Goal: Navigation & Orientation: Go to known website

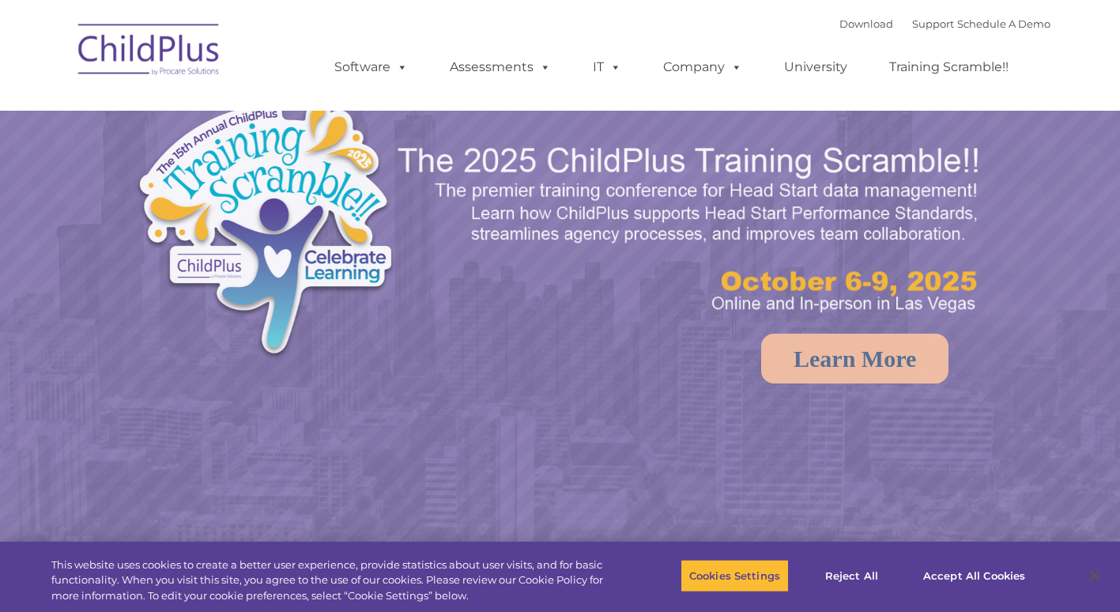
select select "MEDIUM"
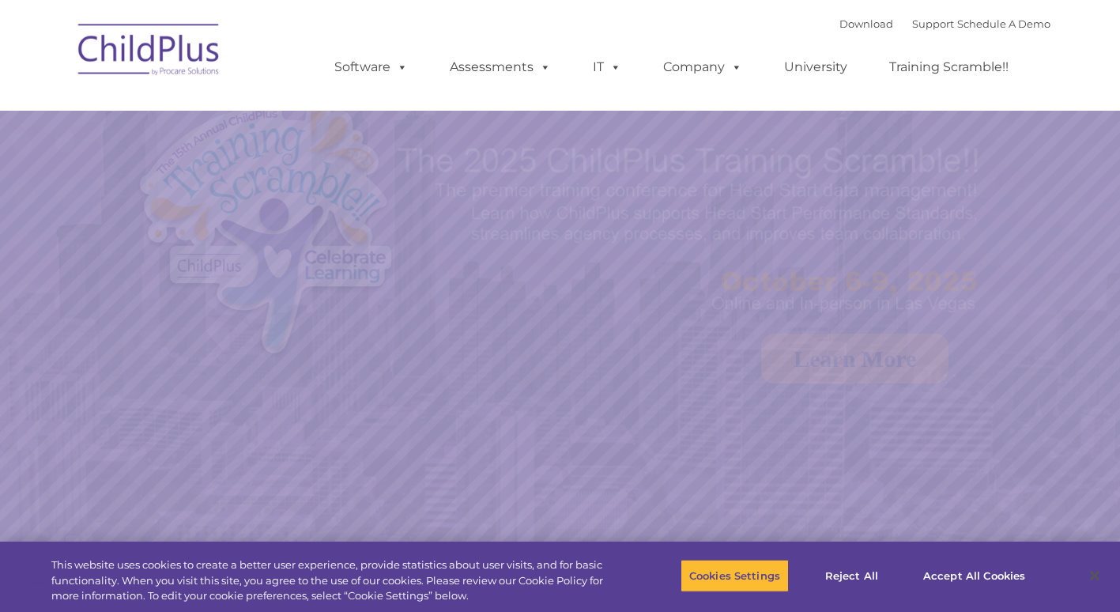
select select "MEDIUM"
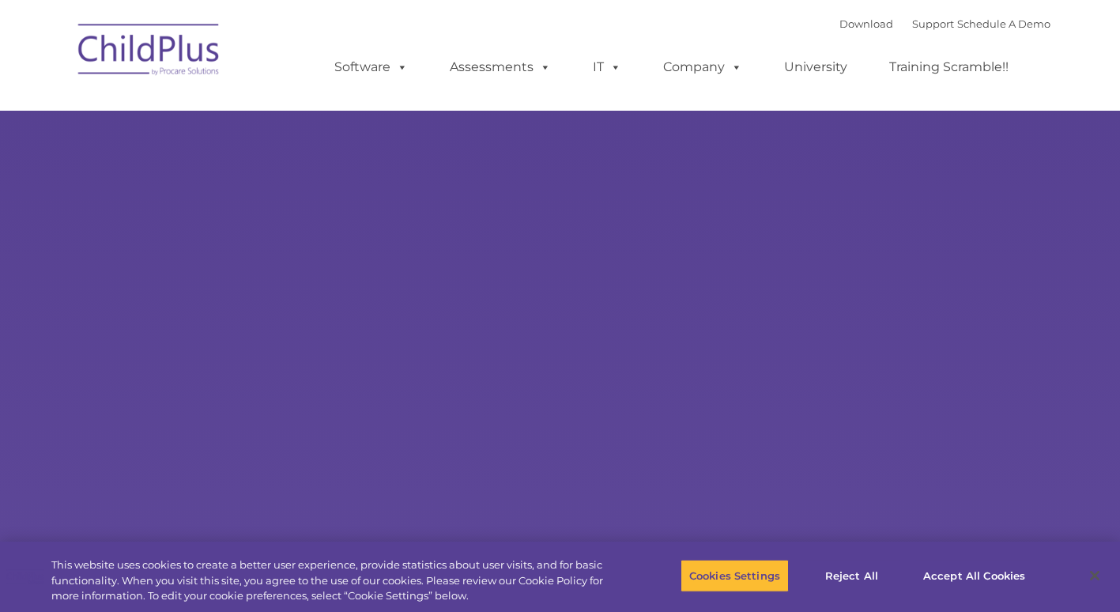
select select "MEDIUM"
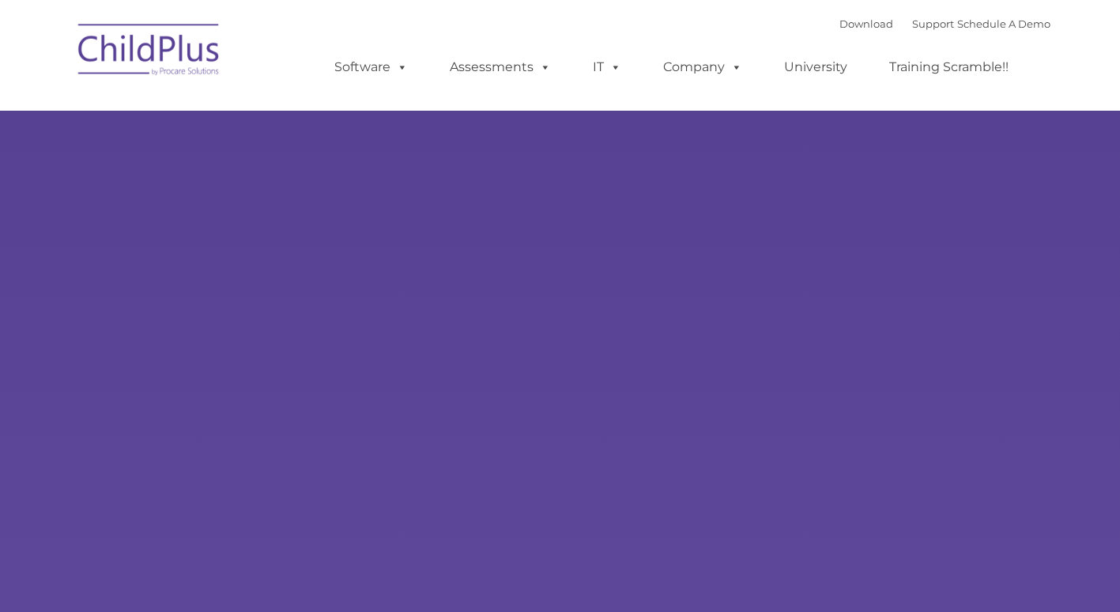
type input ""
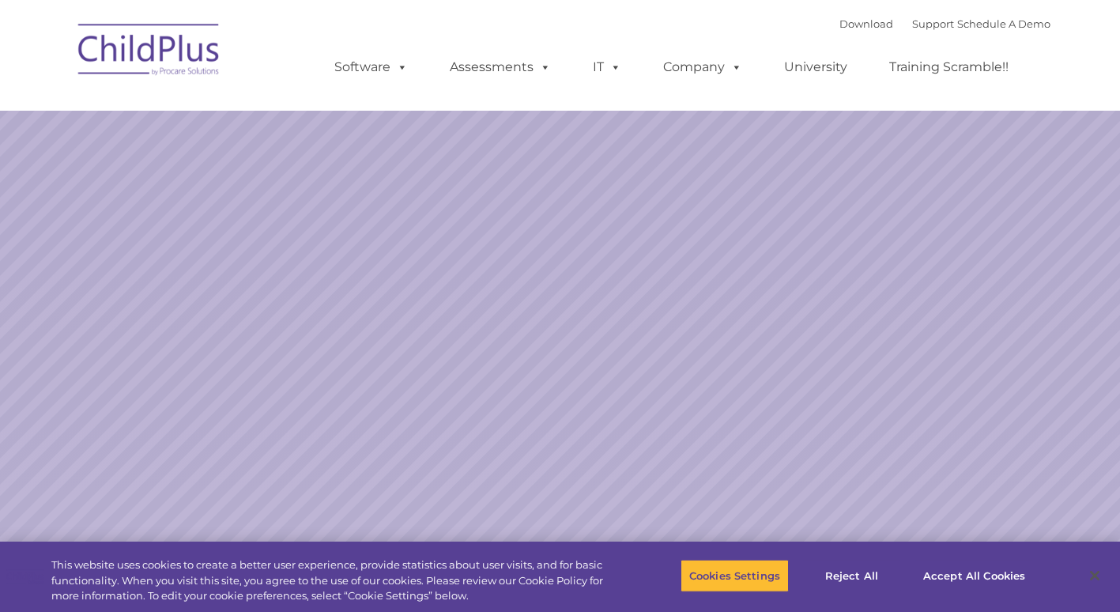
select select "MEDIUM"
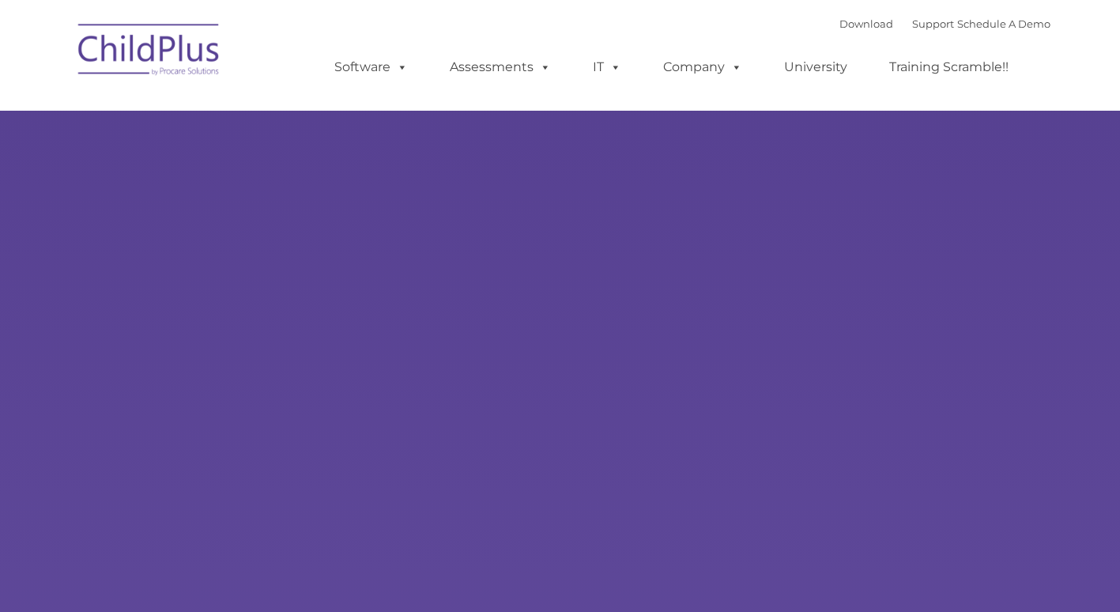
type input ""
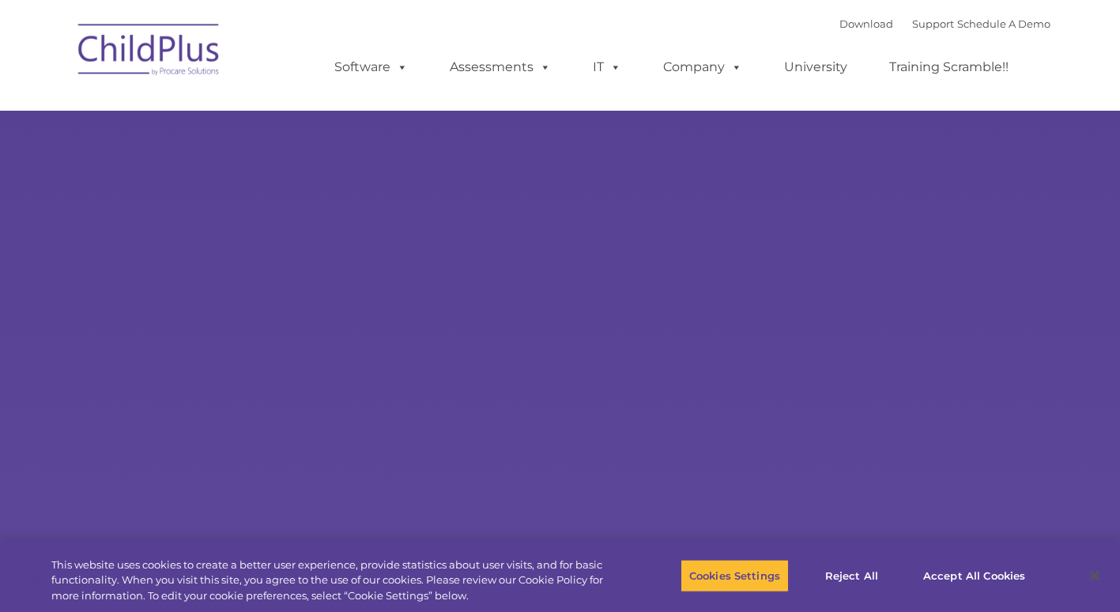
select select "MEDIUM"
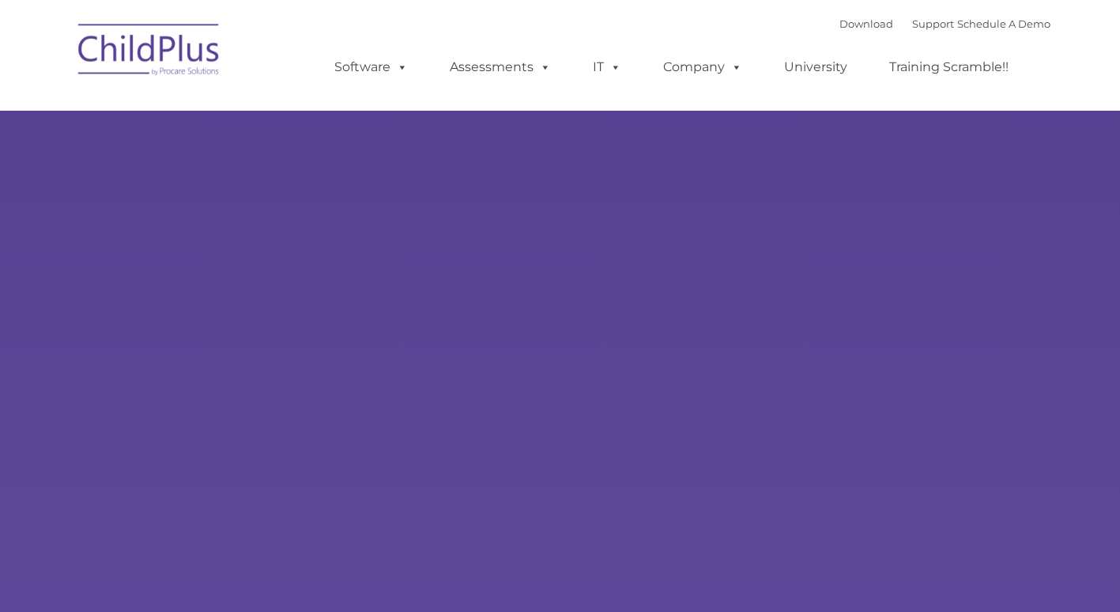
type input ""
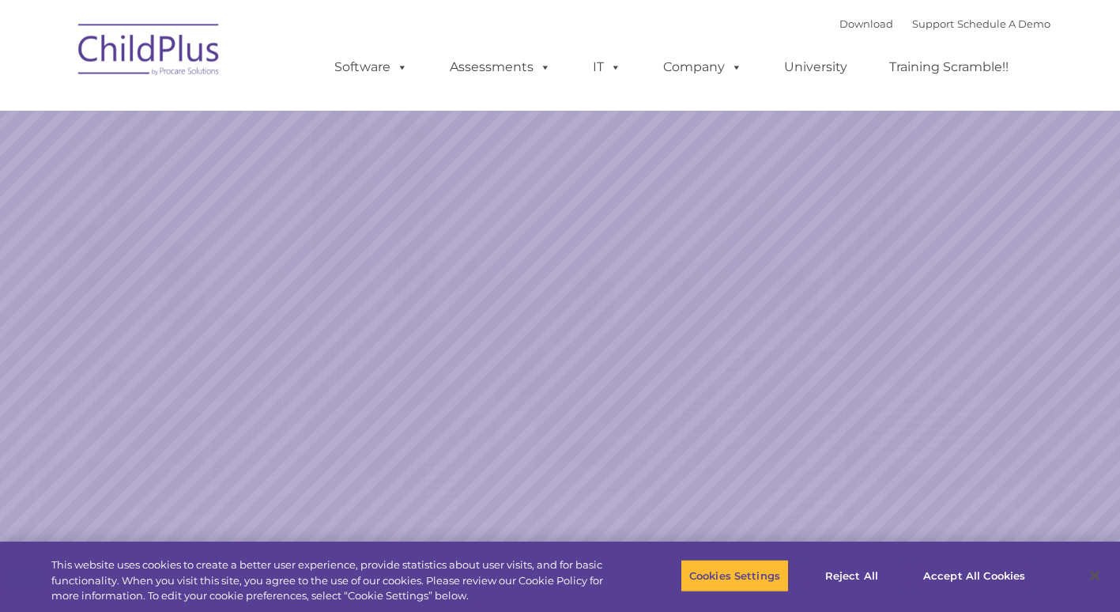
select select "MEDIUM"
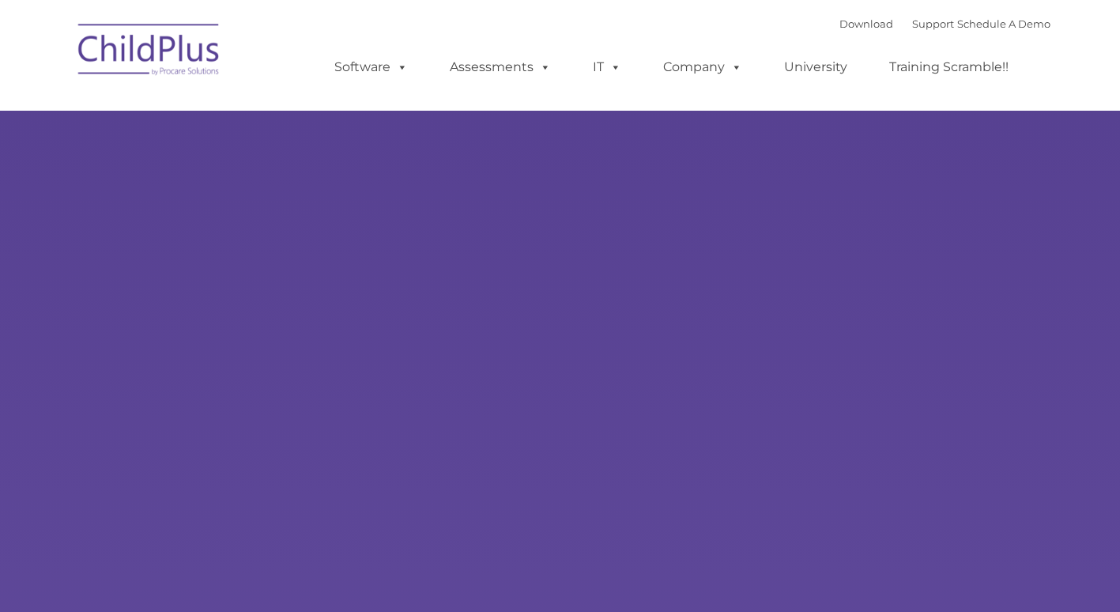
type input ""
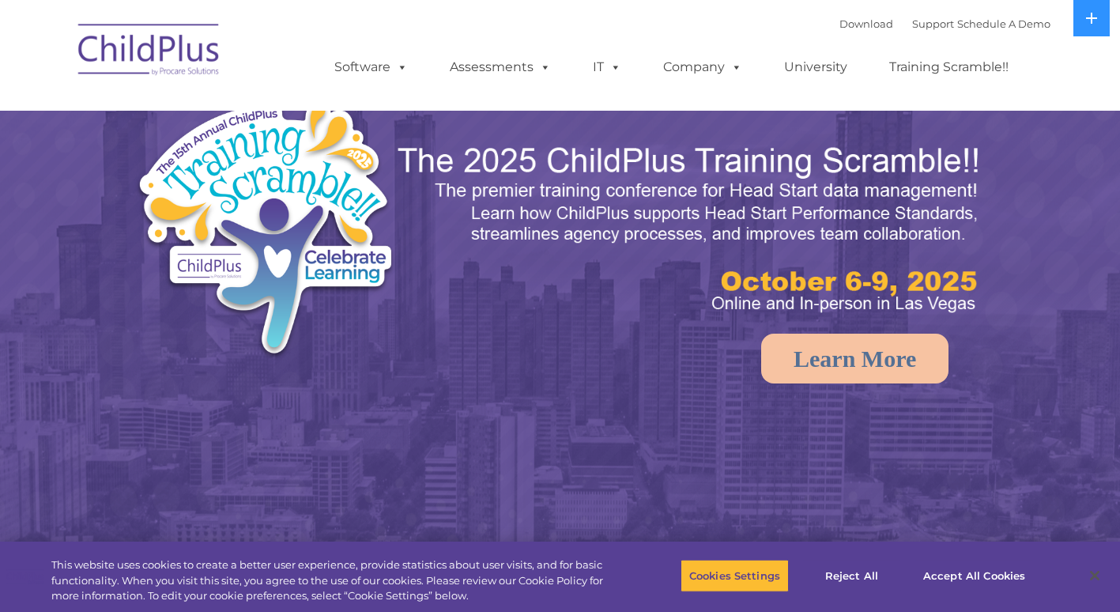
select select "MEDIUM"
